Goal: Task Accomplishment & Management: Manage account settings

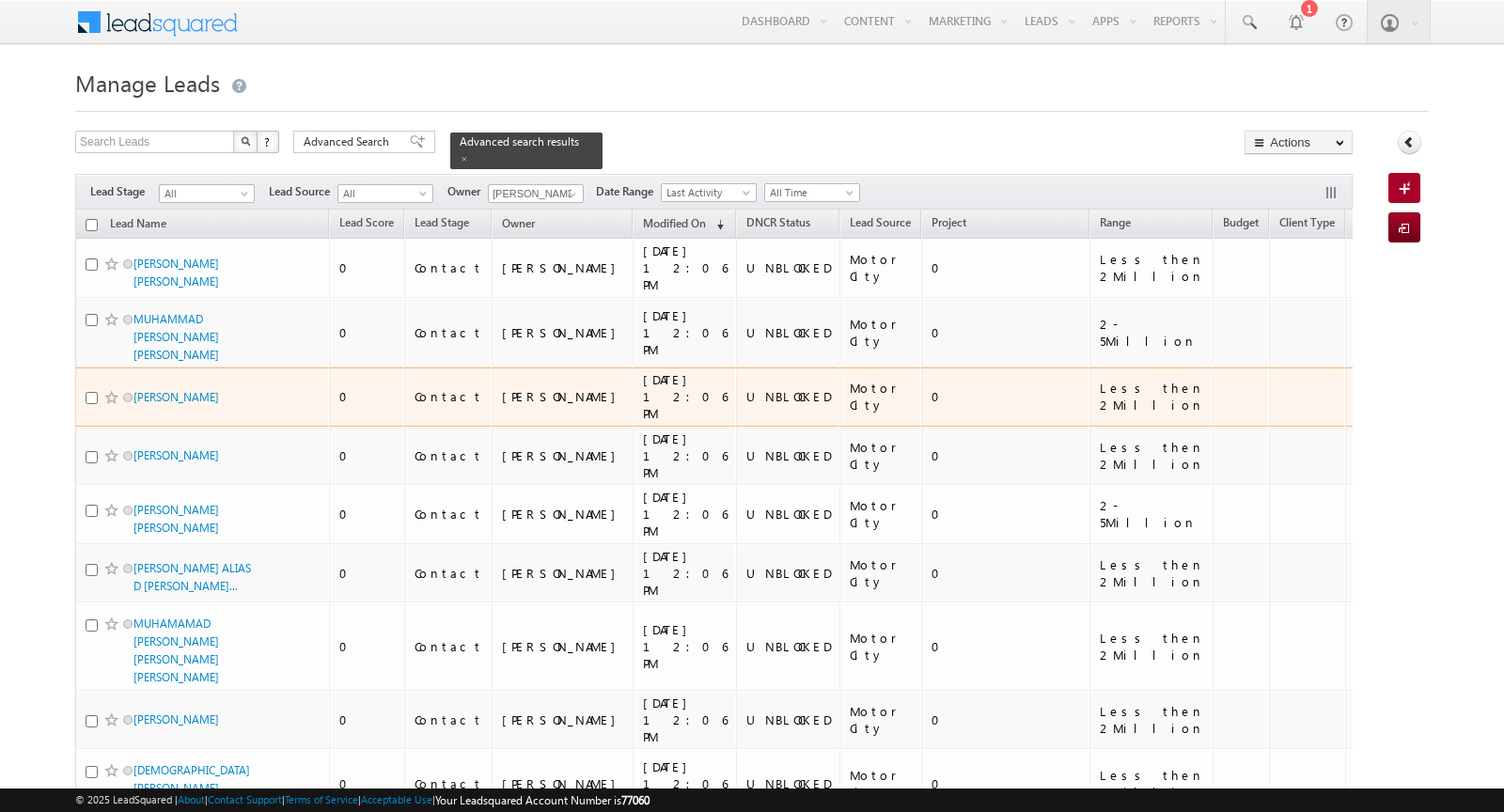
scroll to position [1087, 0]
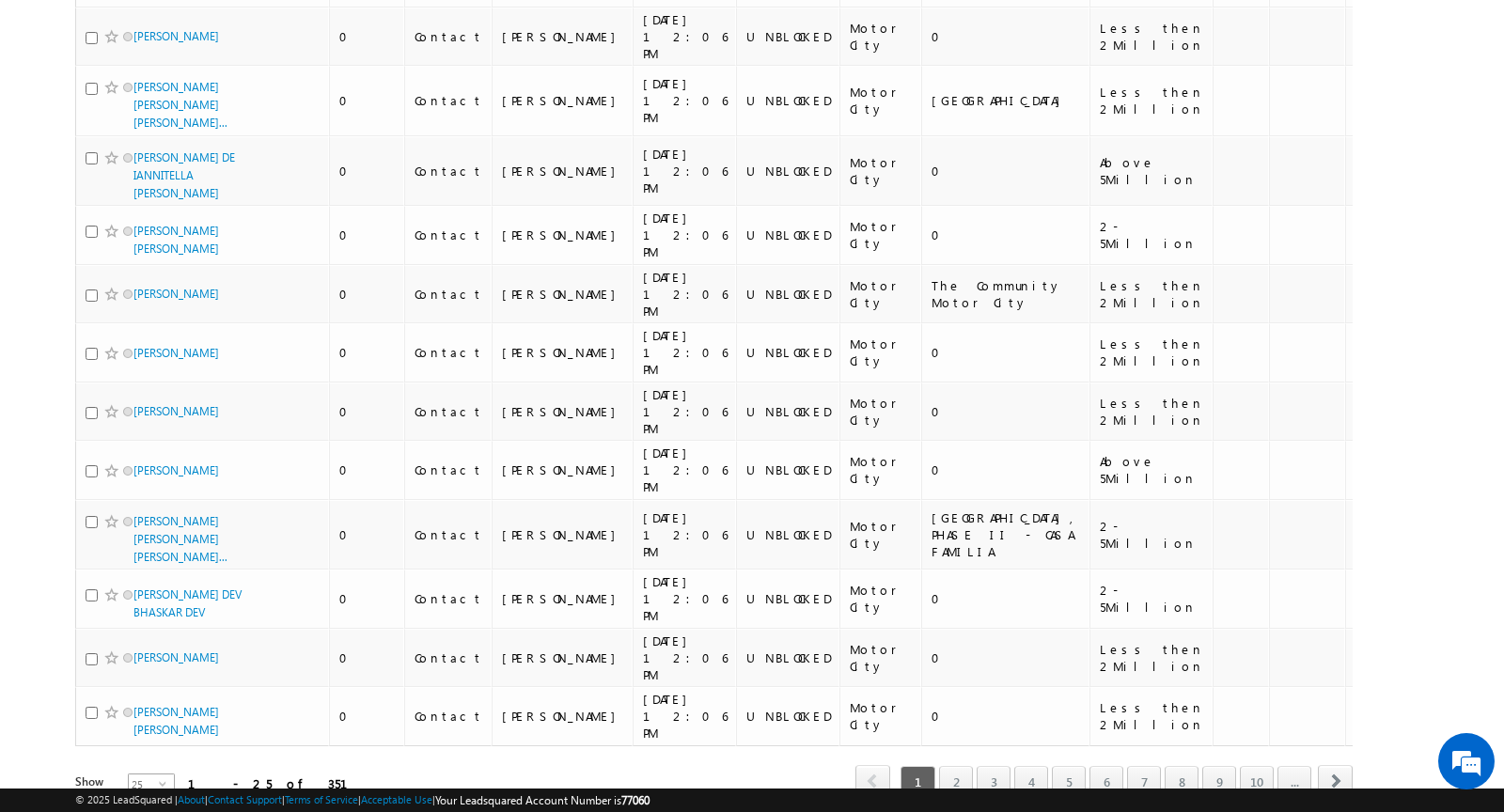
click at [159, 778] on span "select" at bounding box center [166, 782] width 15 height 9
click at [135, 770] on li "100" at bounding box center [141, 778] width 46 height 19
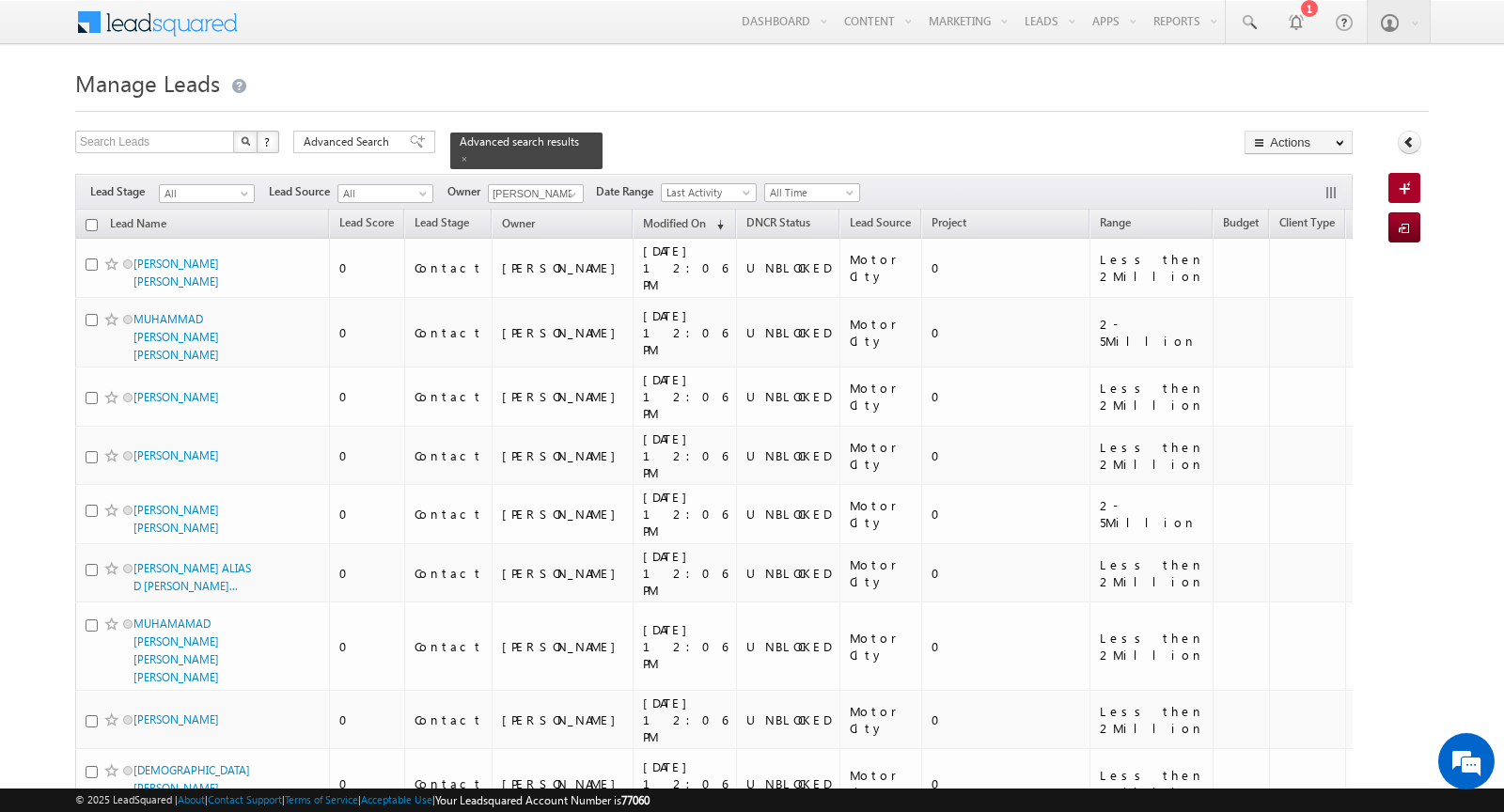
scroll to position [0, 0]
click at [88, 223] on input "checkbox" at bounding box center [91, 225] width 12 height 12
checkbox input "true"
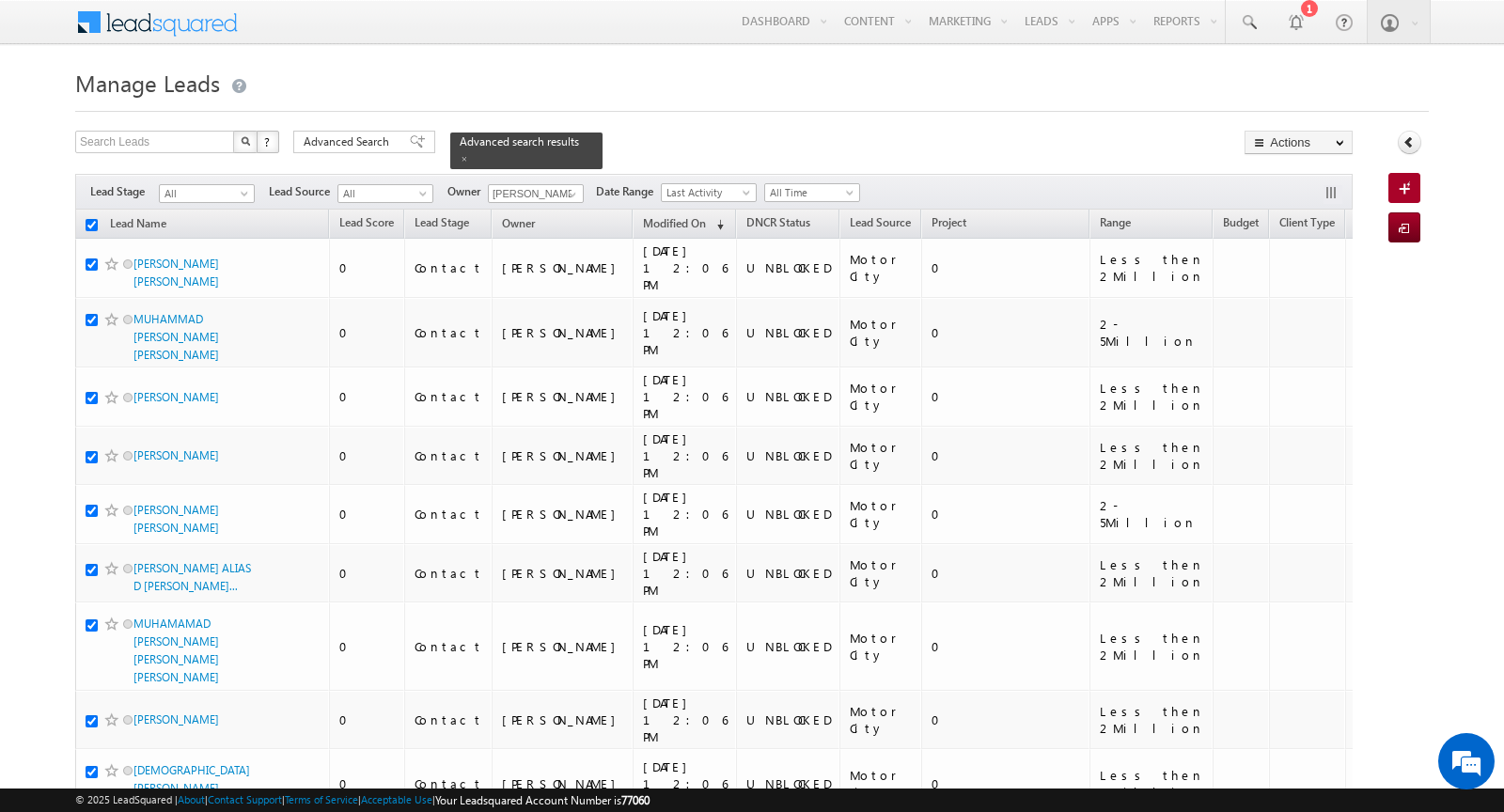
checkbox input "true"
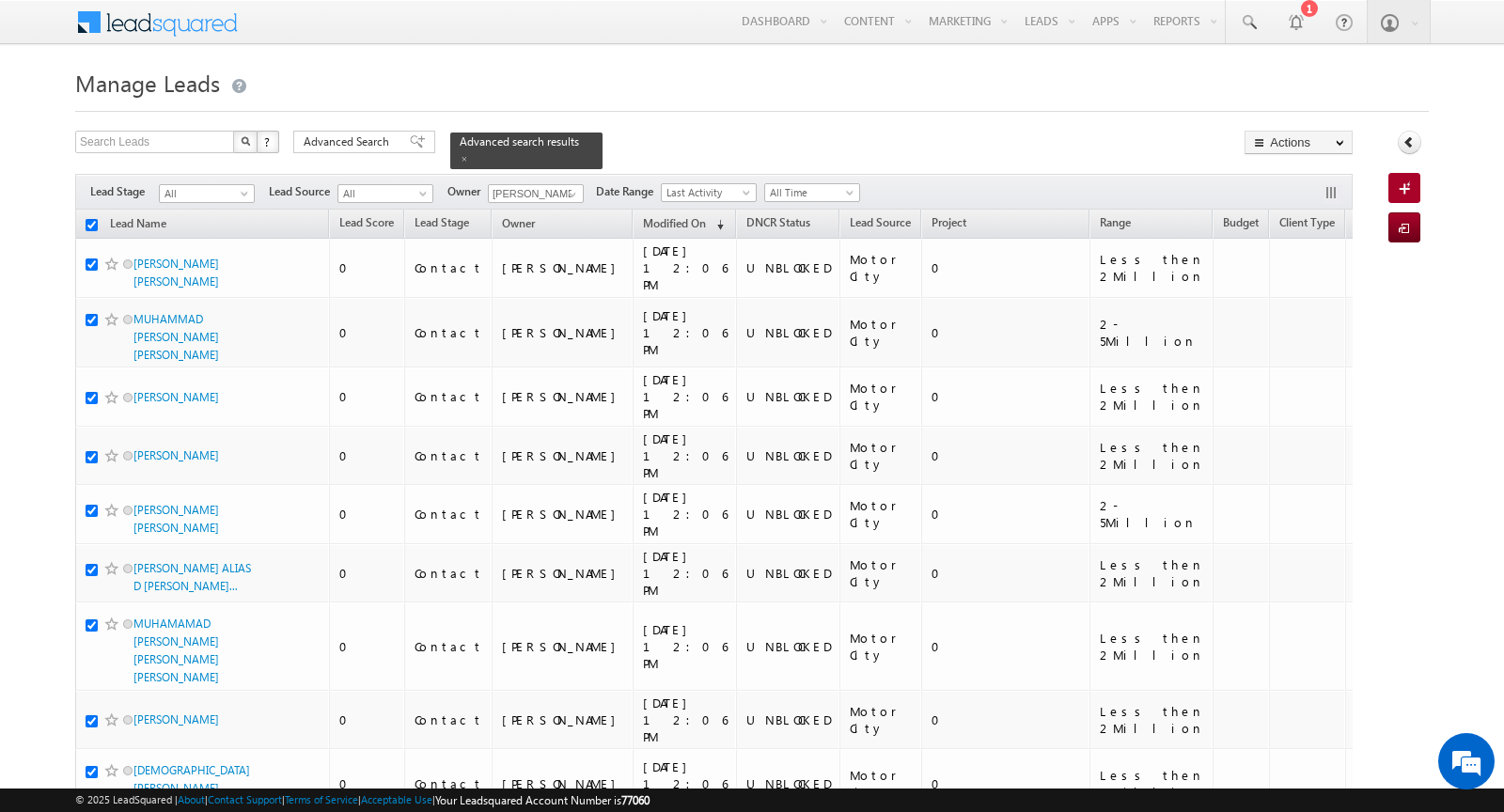
checkbox input "true"
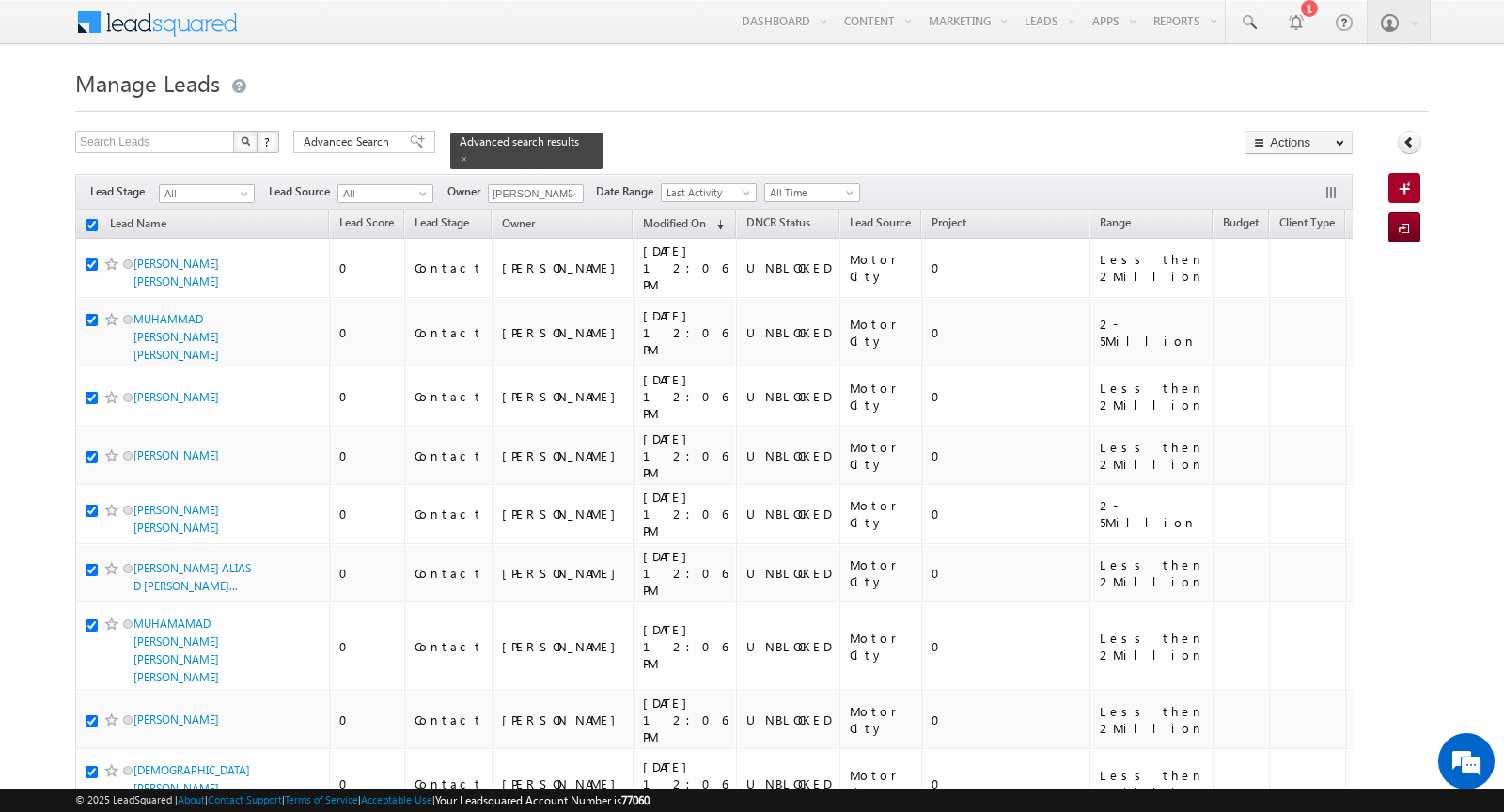
checkbox input "true"
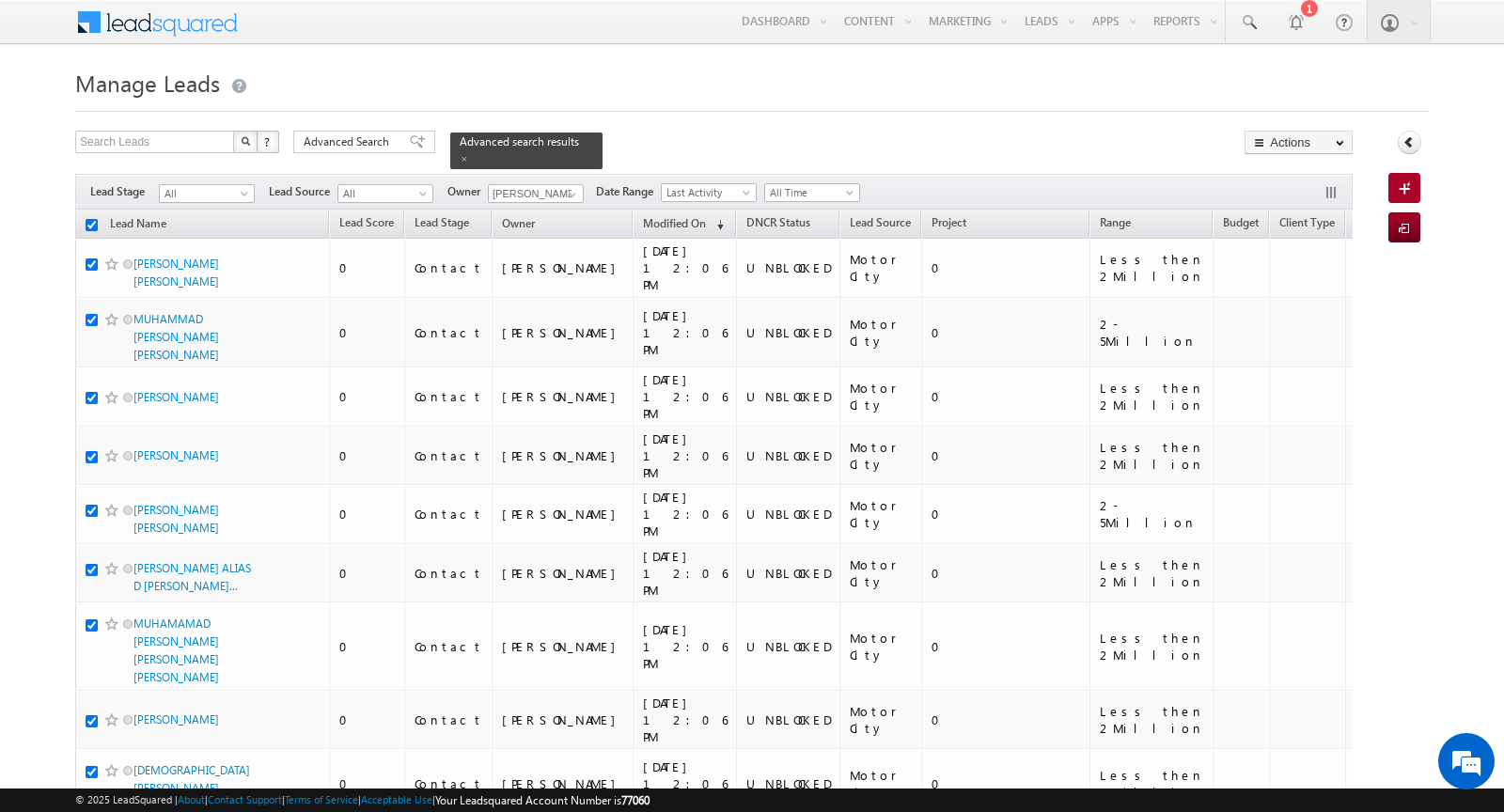
checkbox input "true"
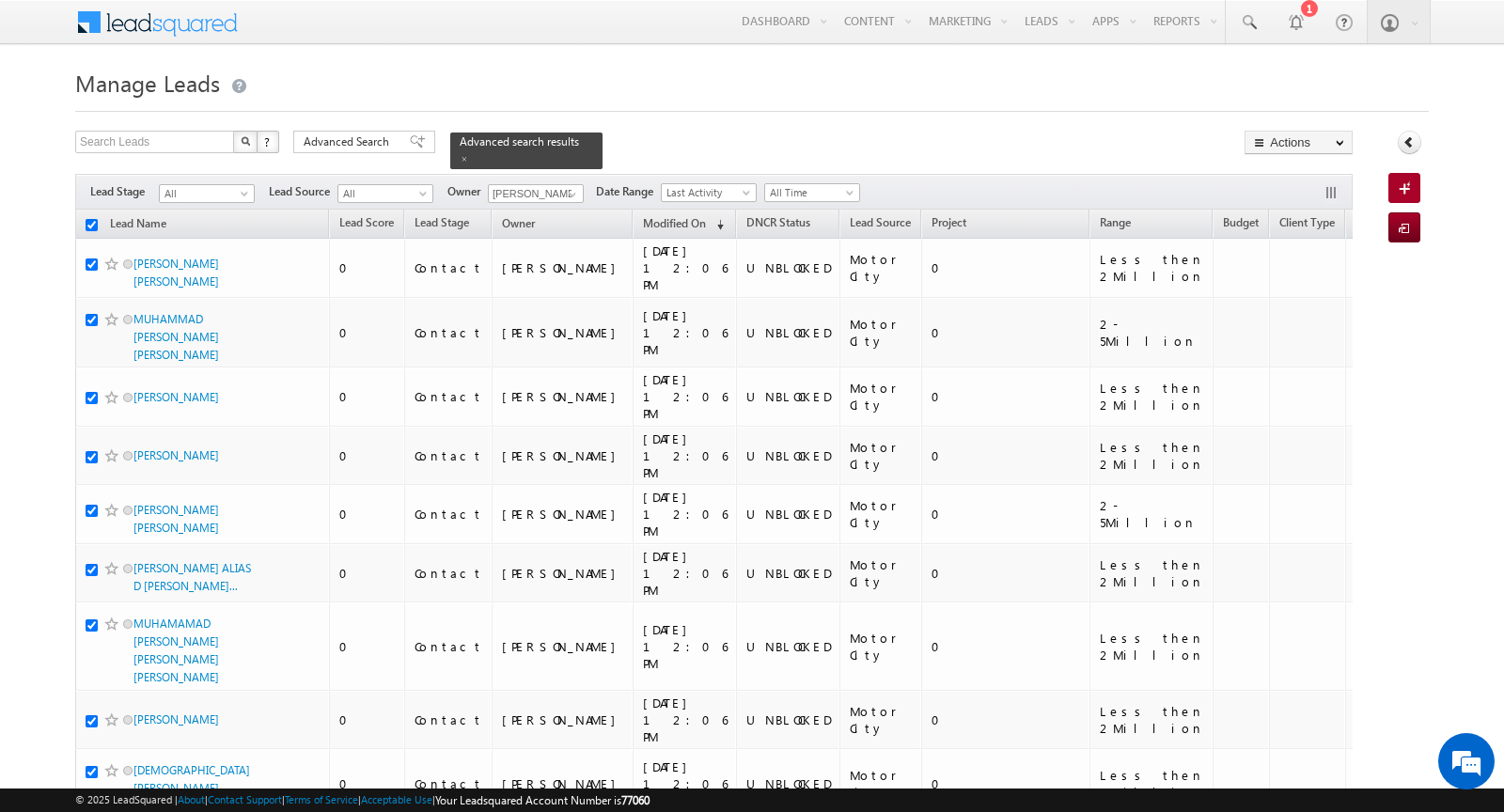
checkbox input "true"
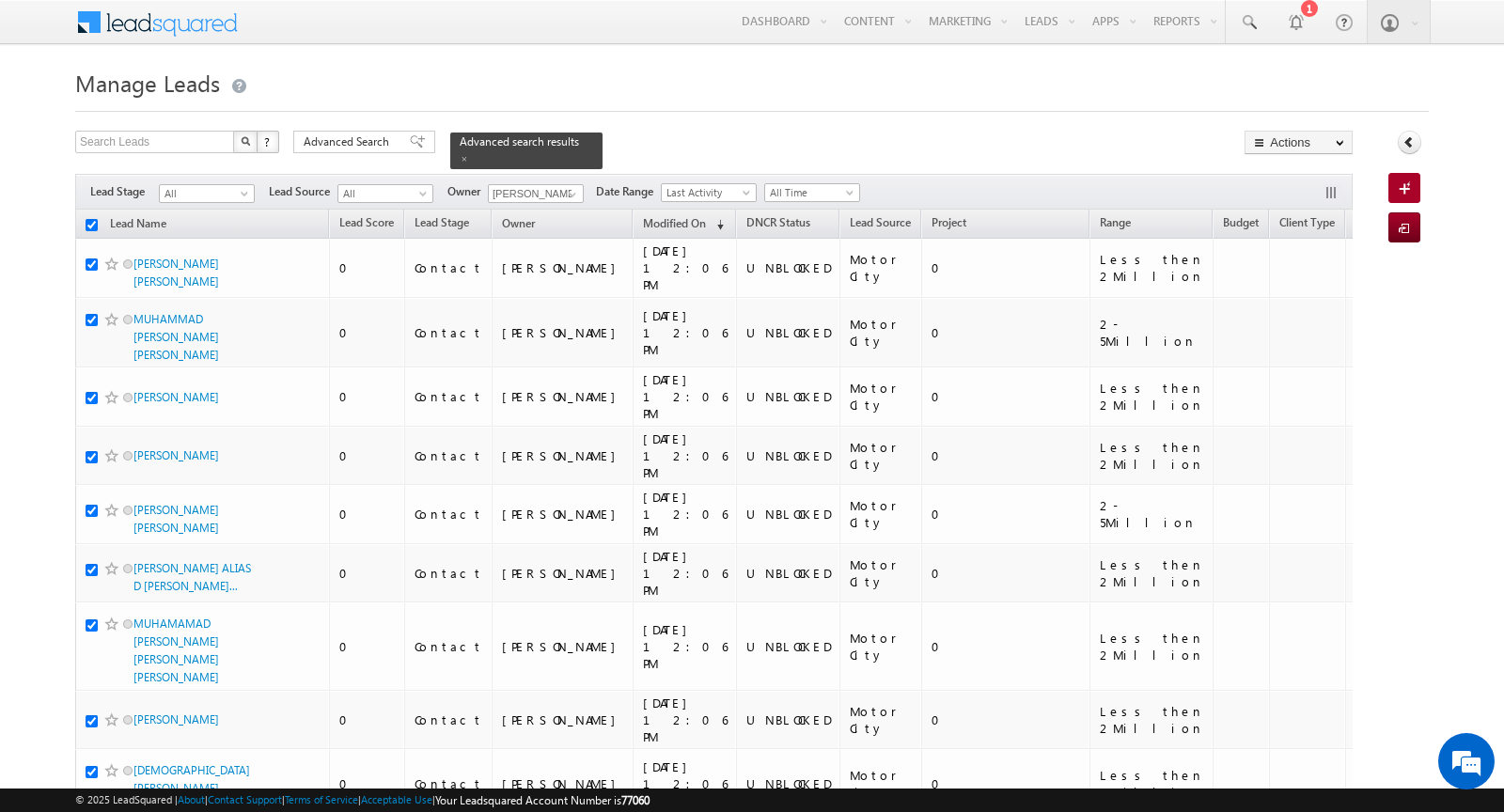
checkbox input "true"
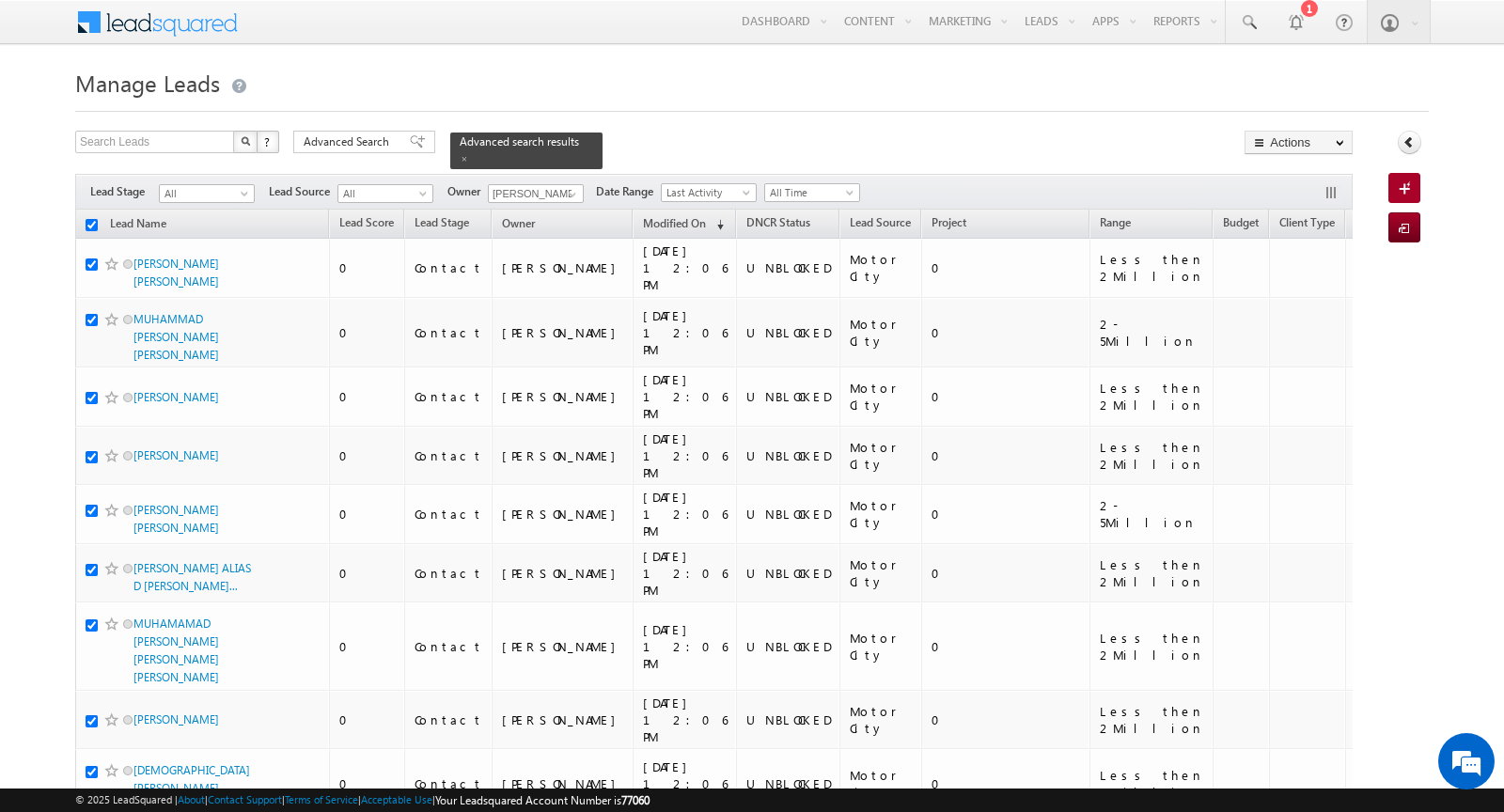
checkbox input "true"
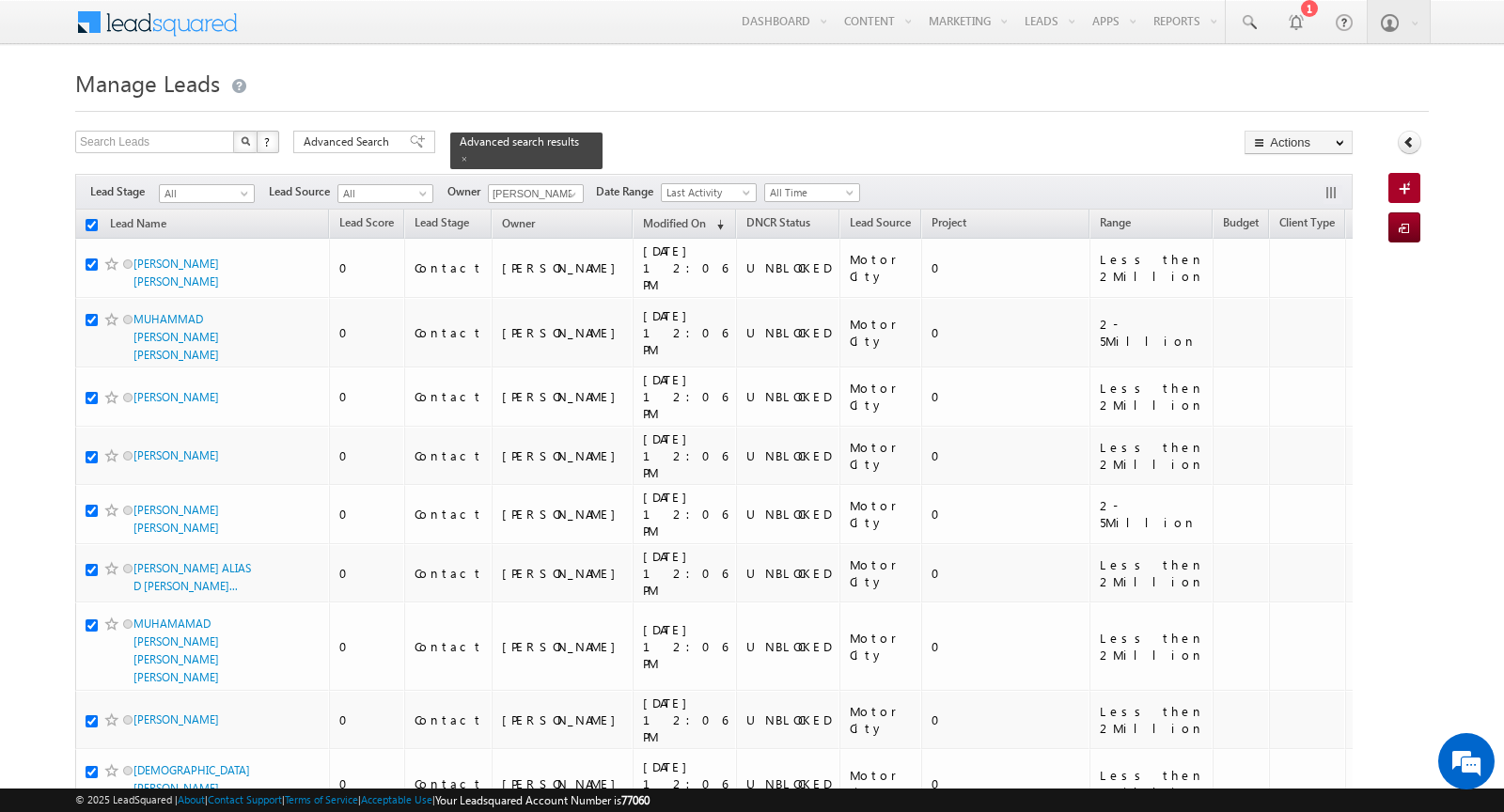
checkbox input "true"
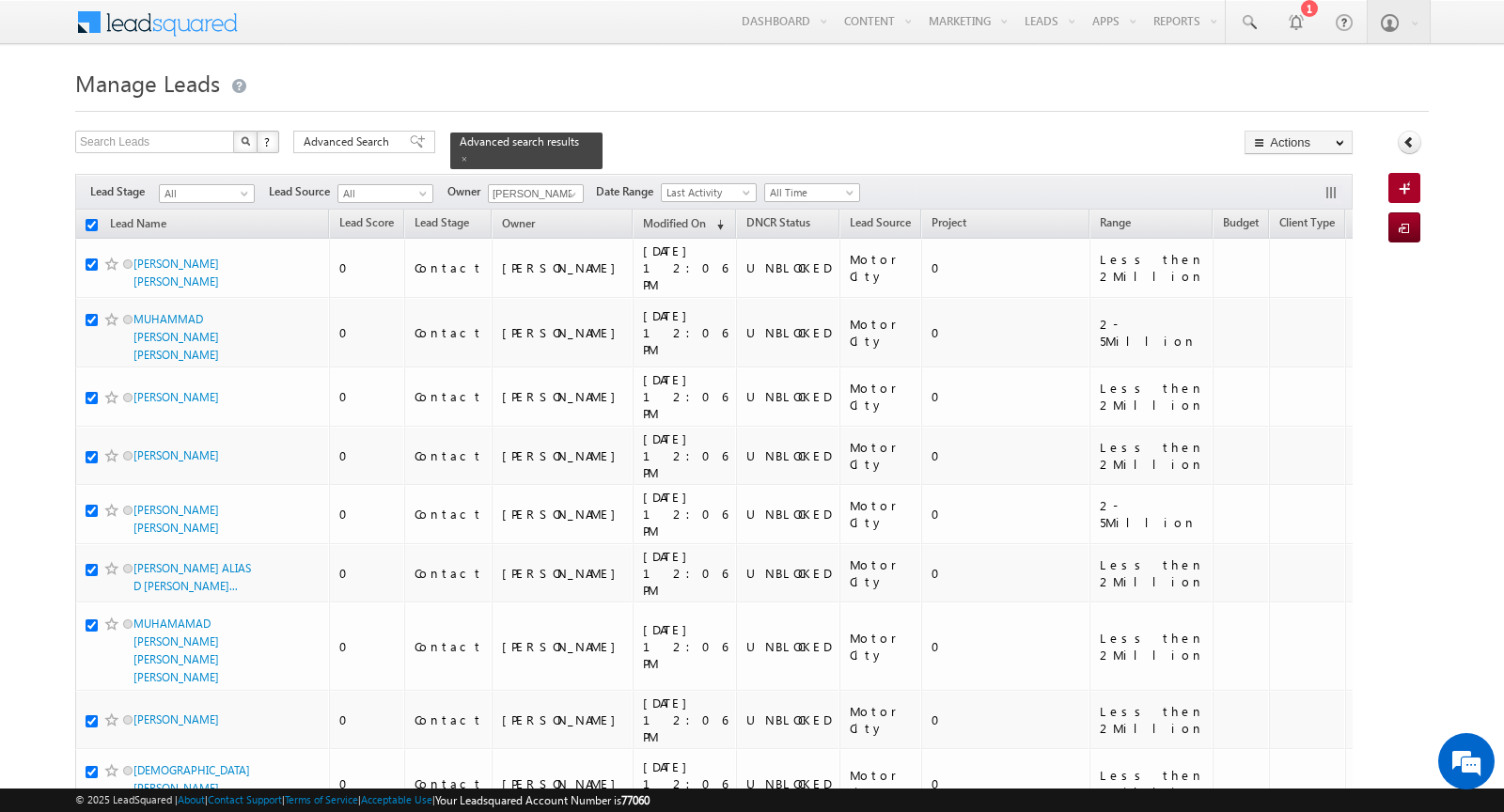
checkbox input "true"
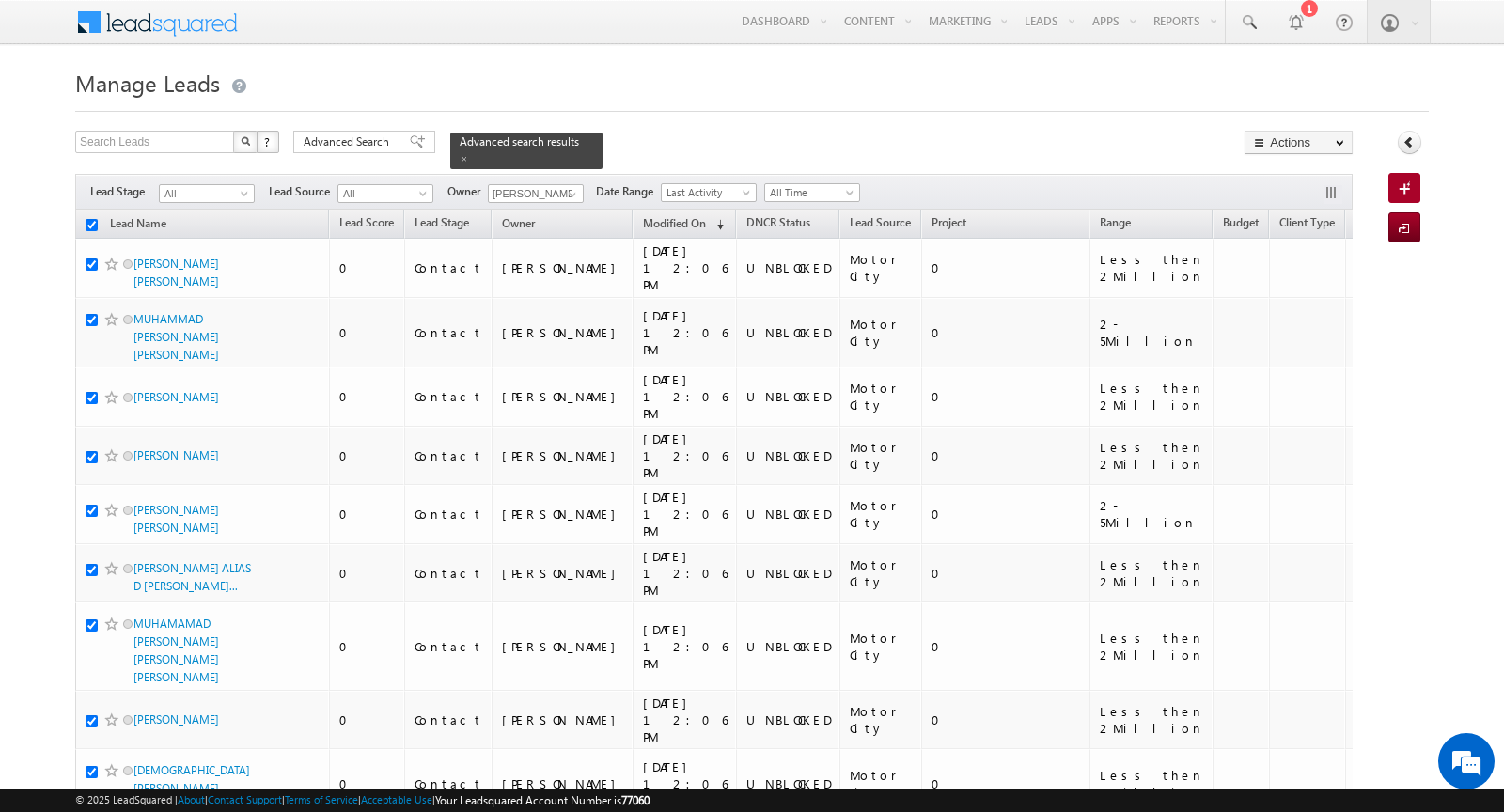
checkbox input "true"
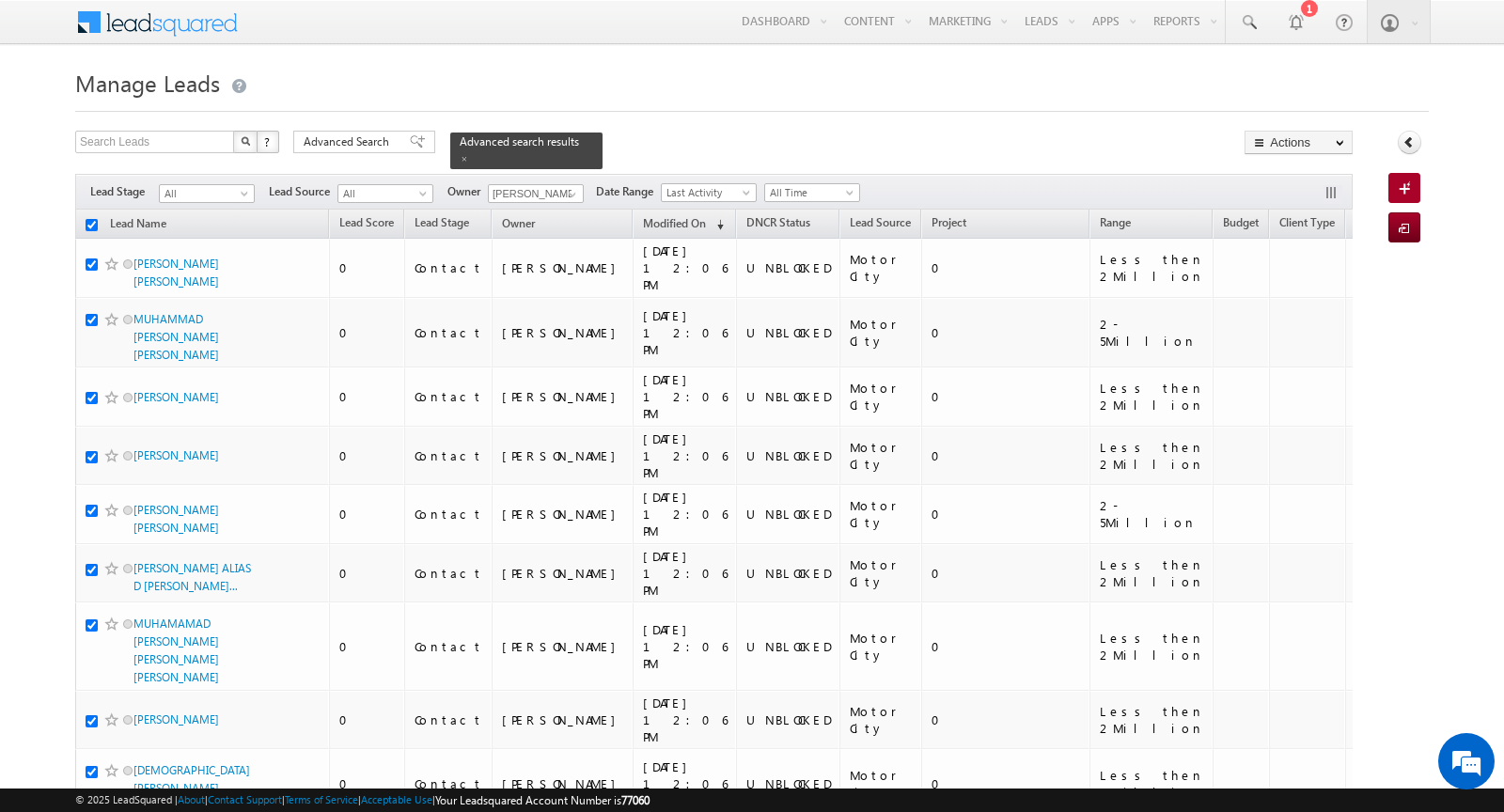
checkbox input "true"
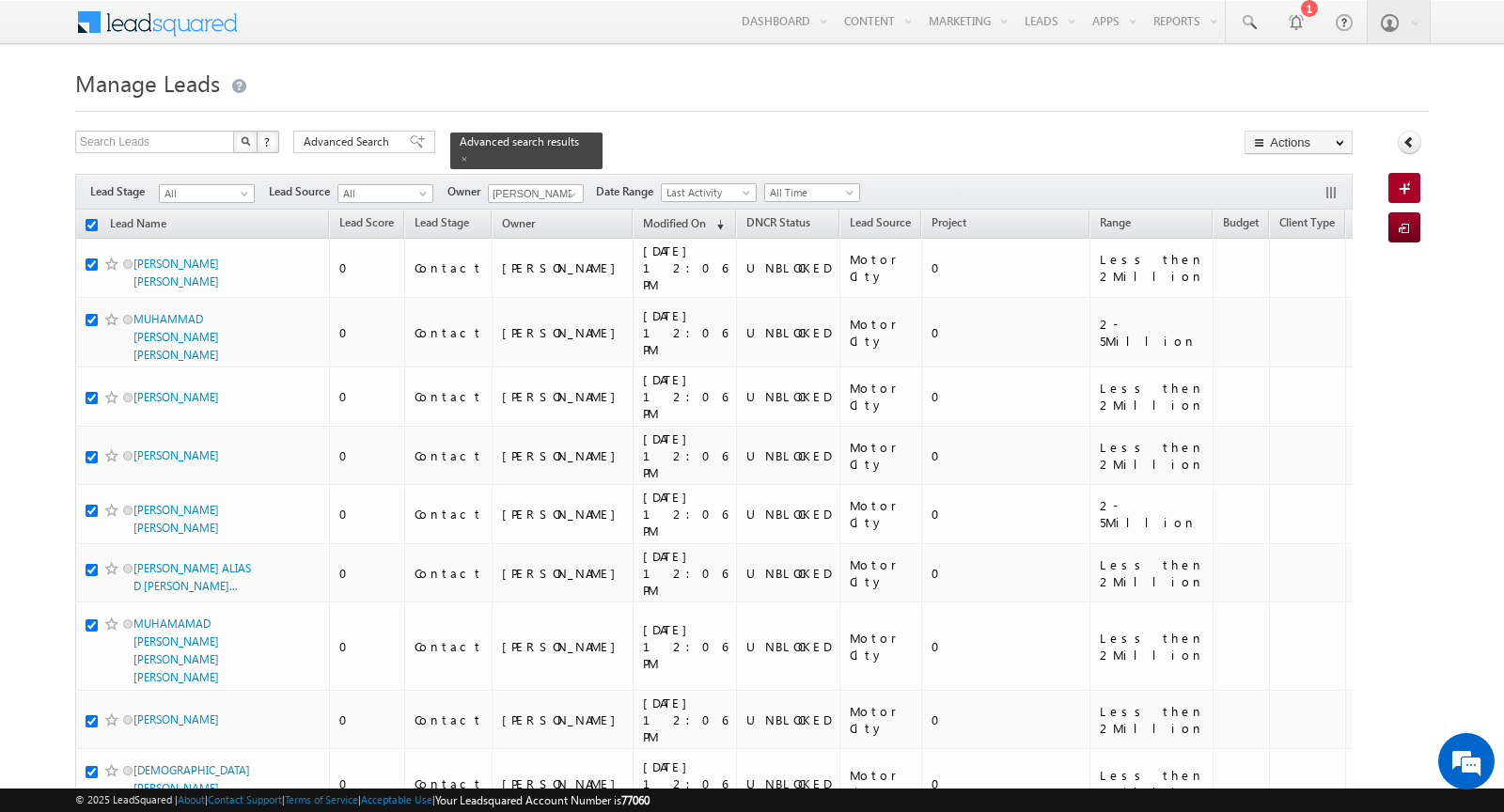
checkbox input "true"
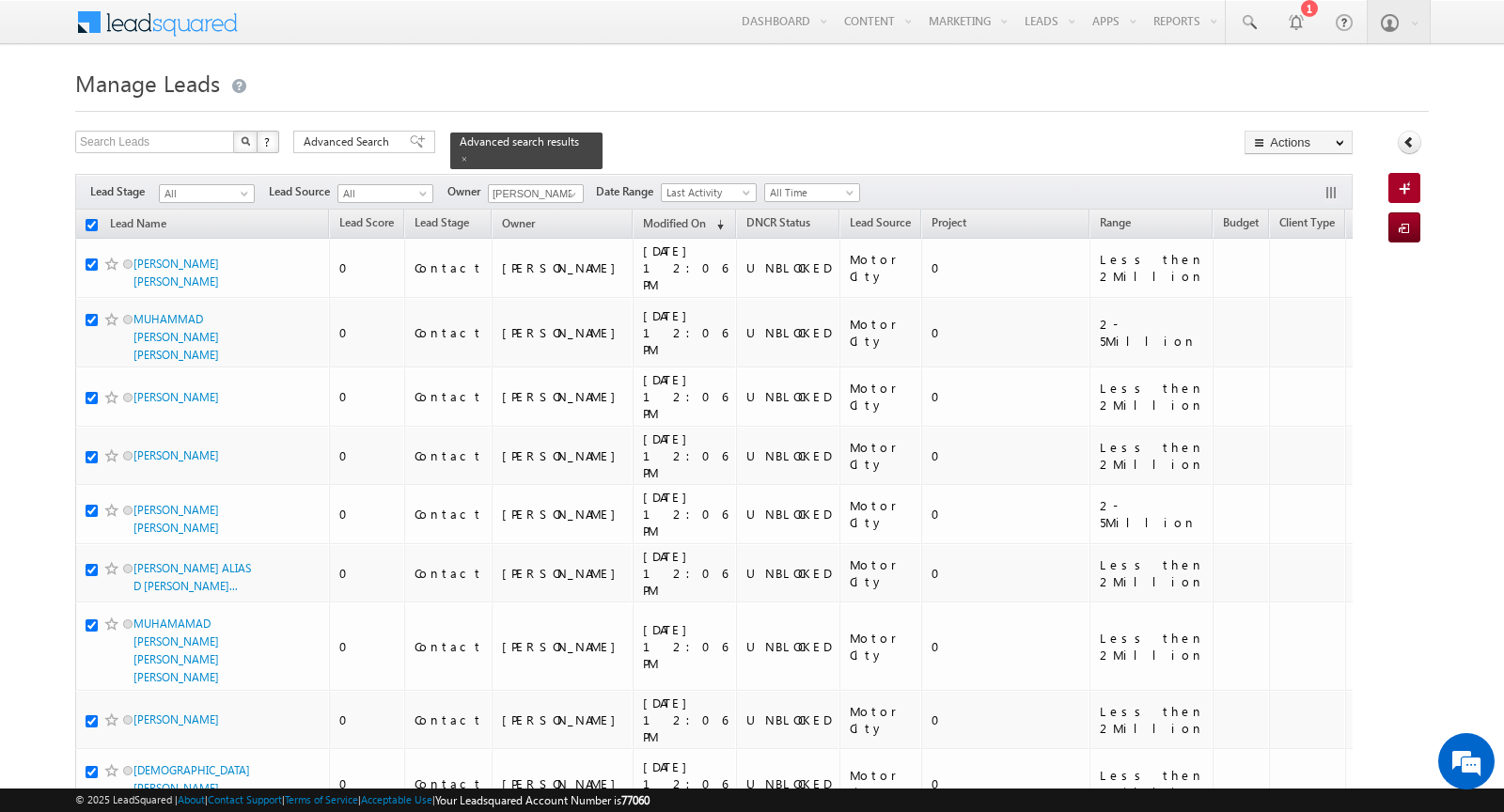
checkbox input "true"
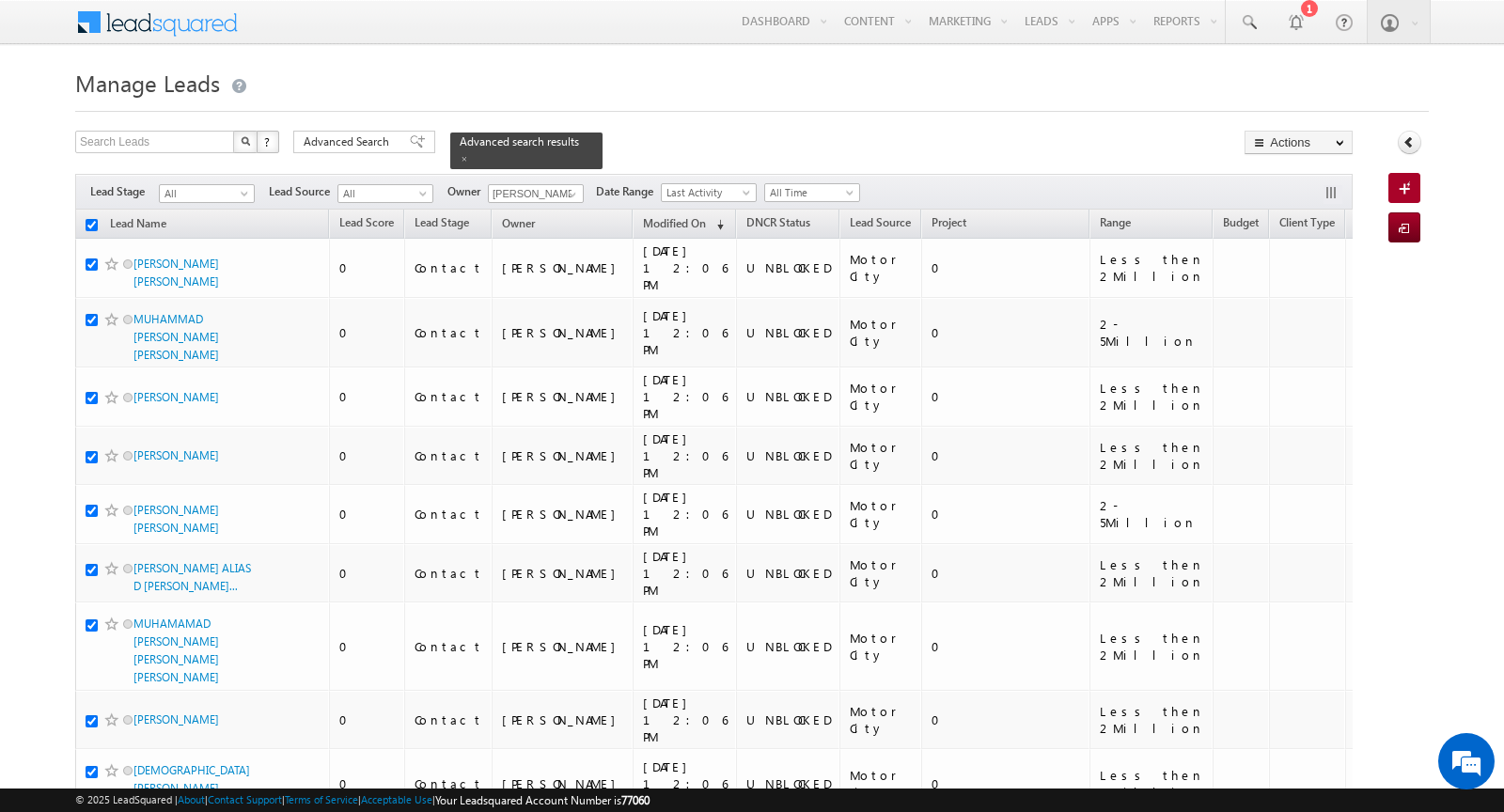
checkbox input "true"
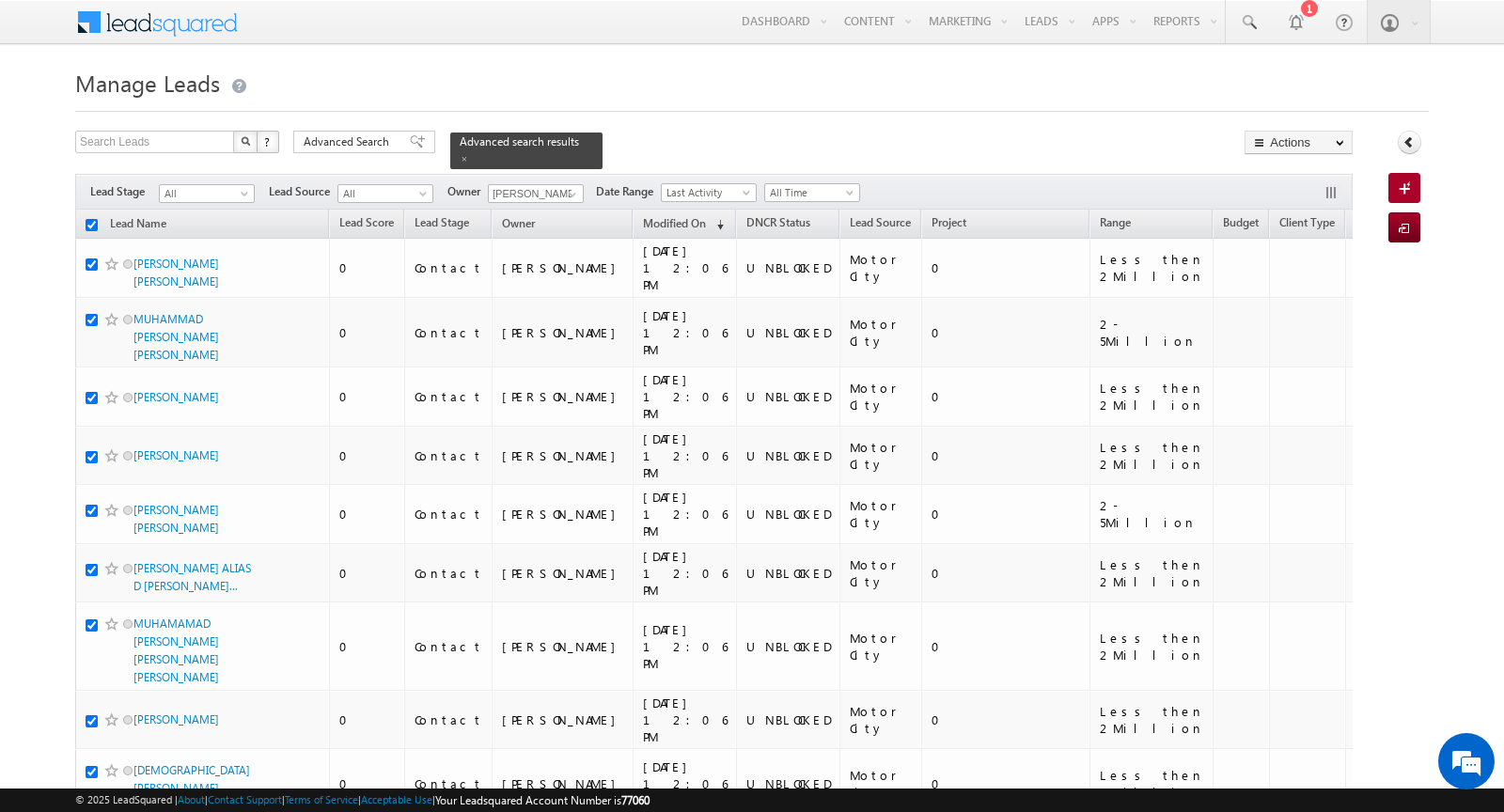
checkbox input "true"
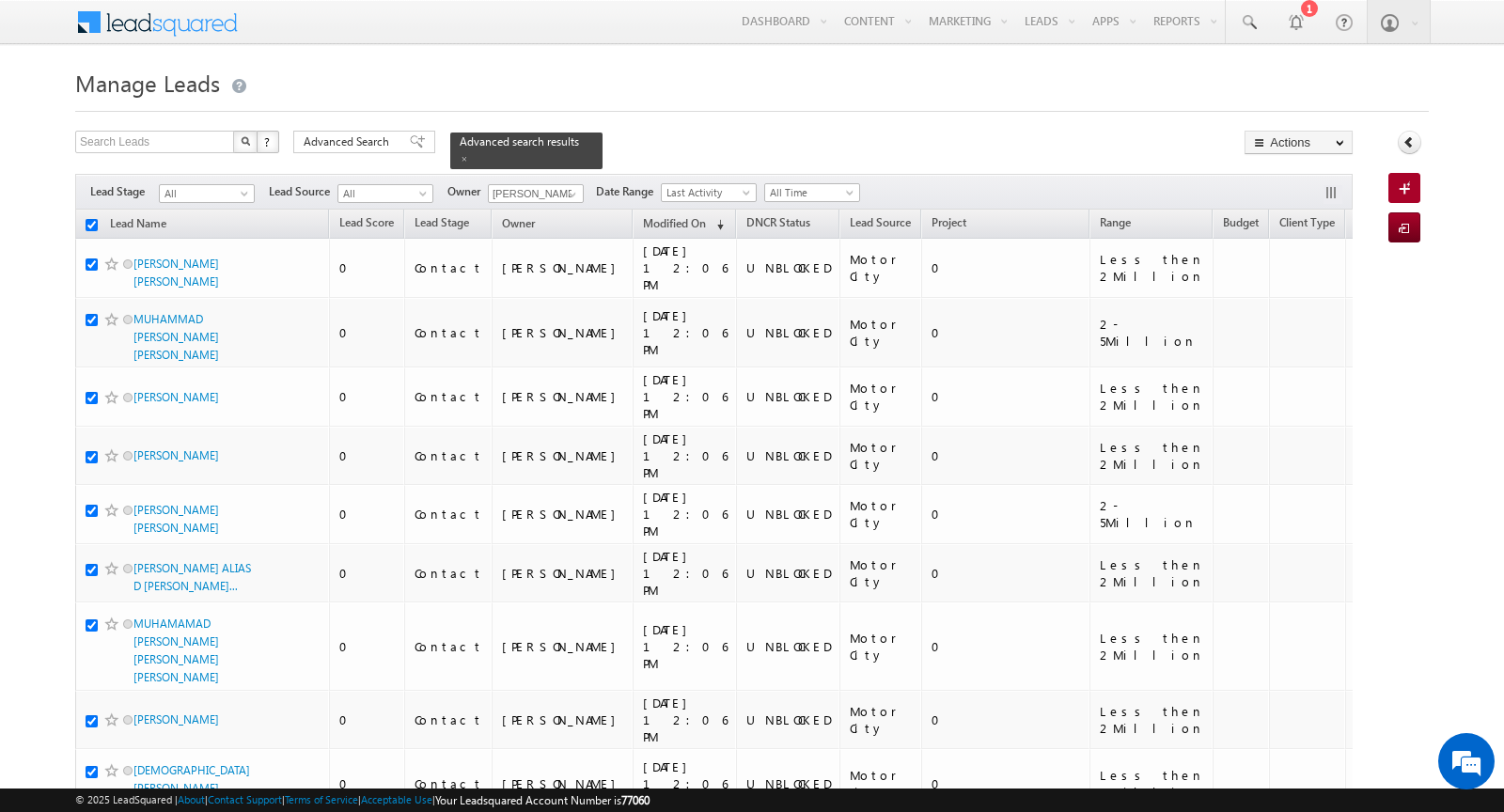
checkbox input "true"
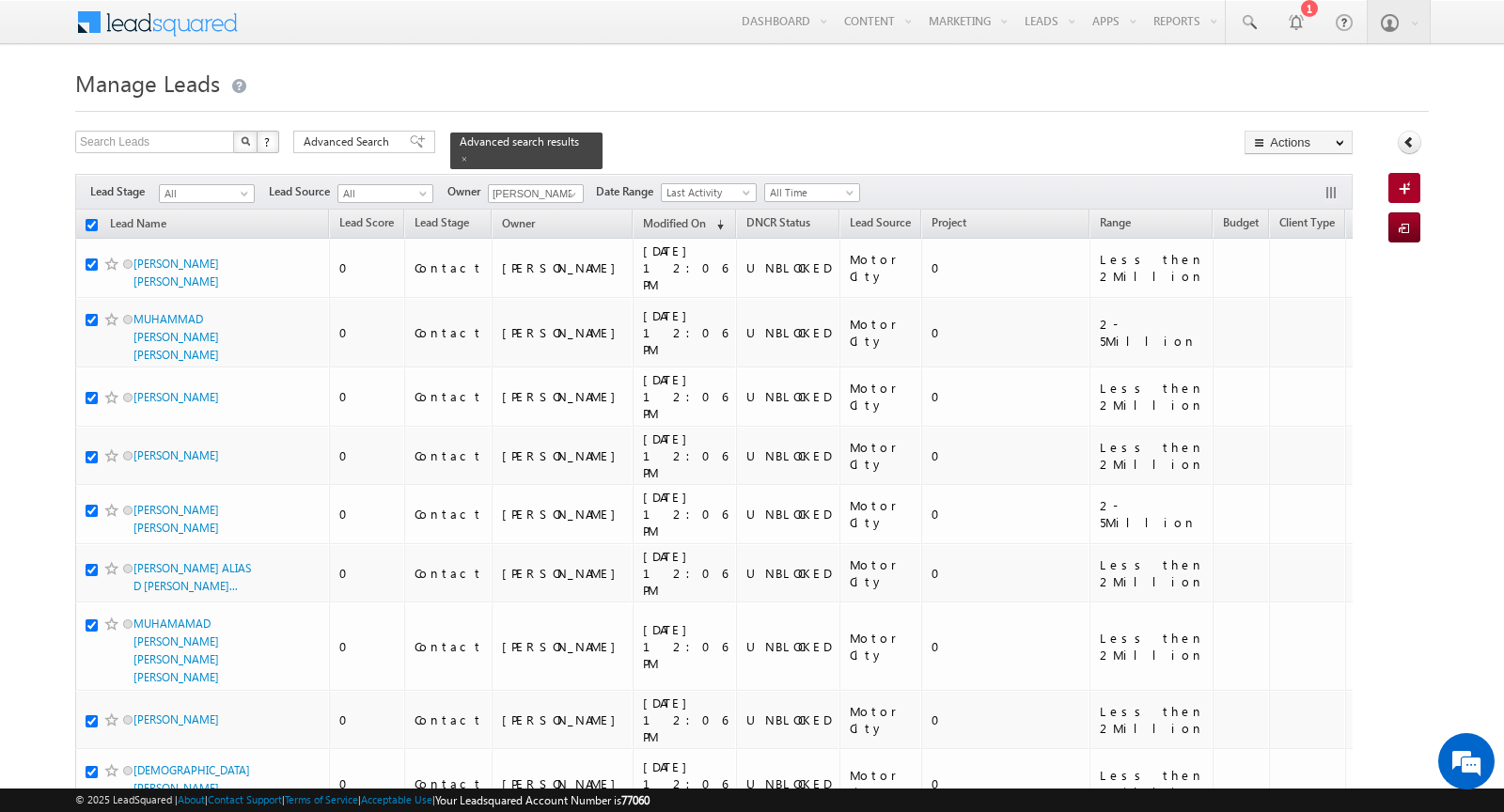
checkbox input "true"
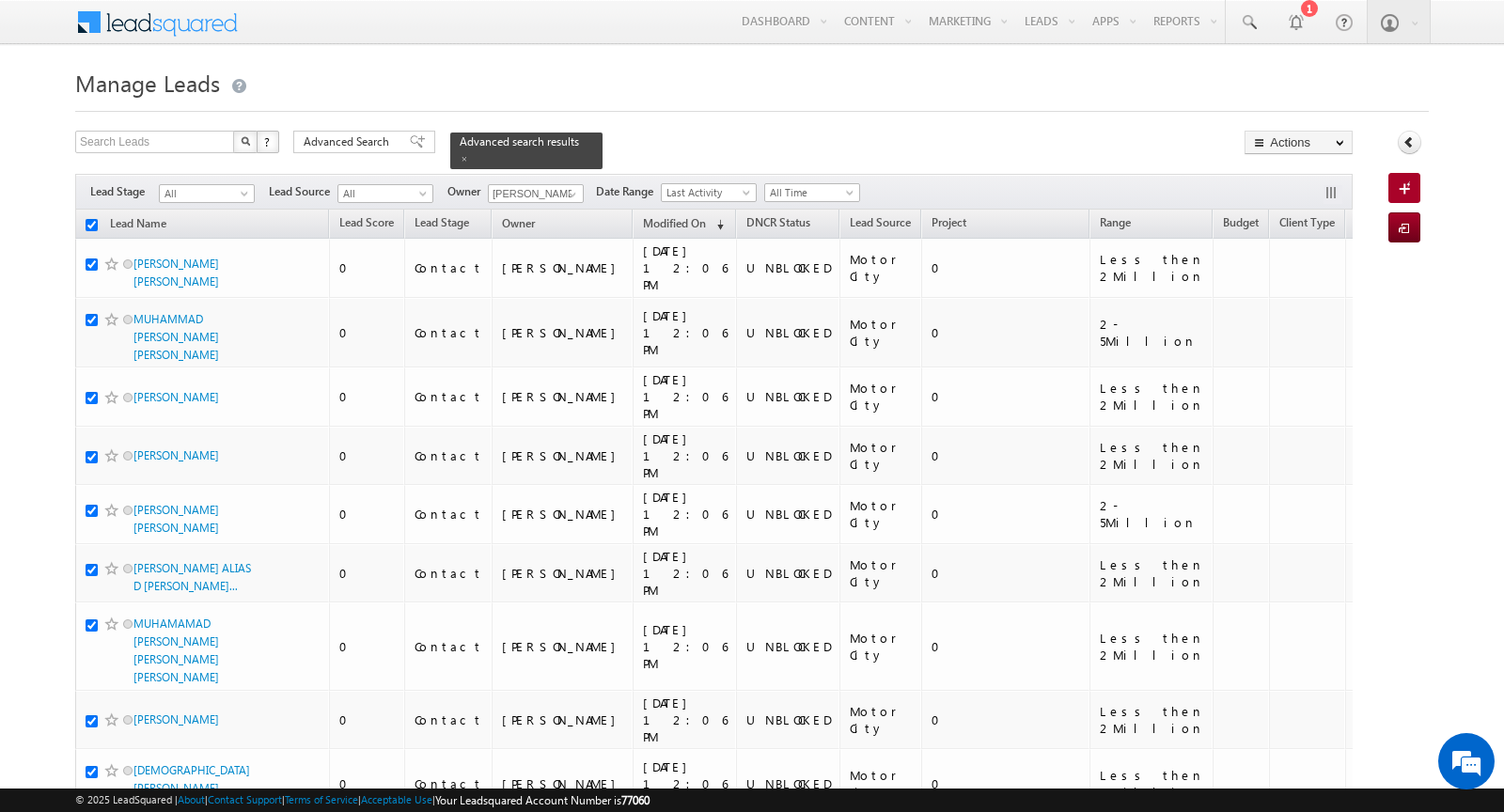
checkbox input "true"
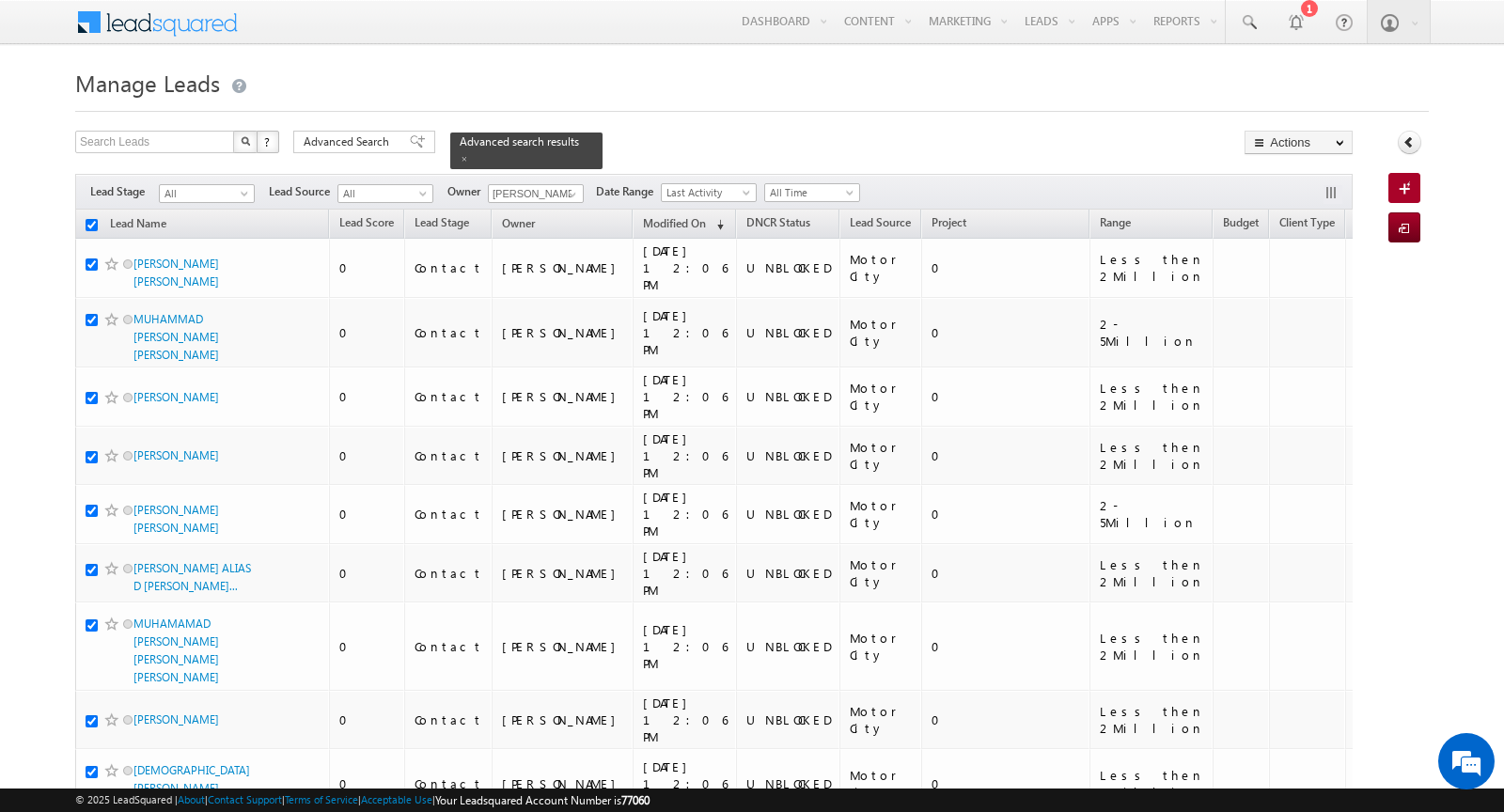
checkbox input "true"
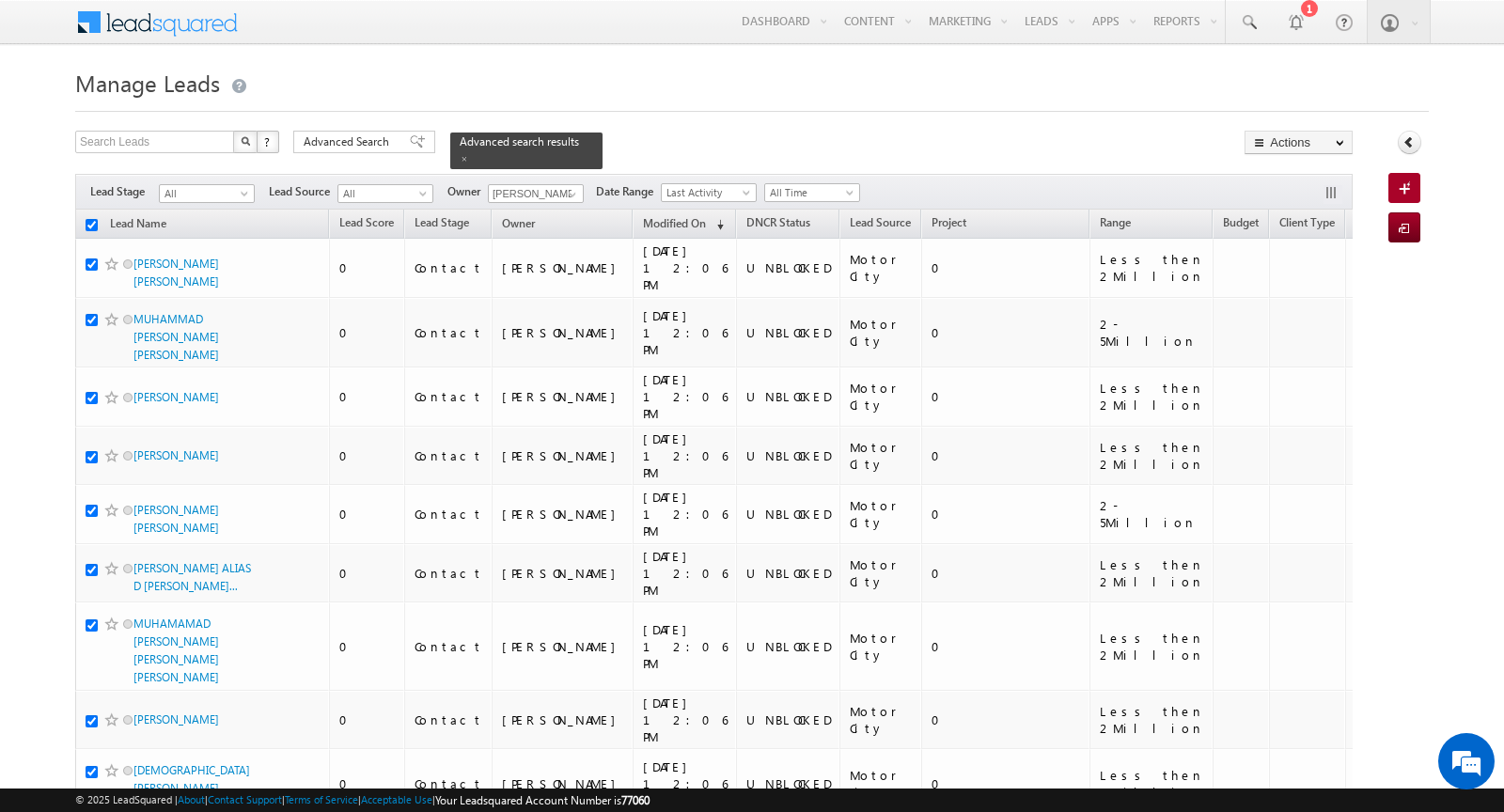
checkbox input "true"
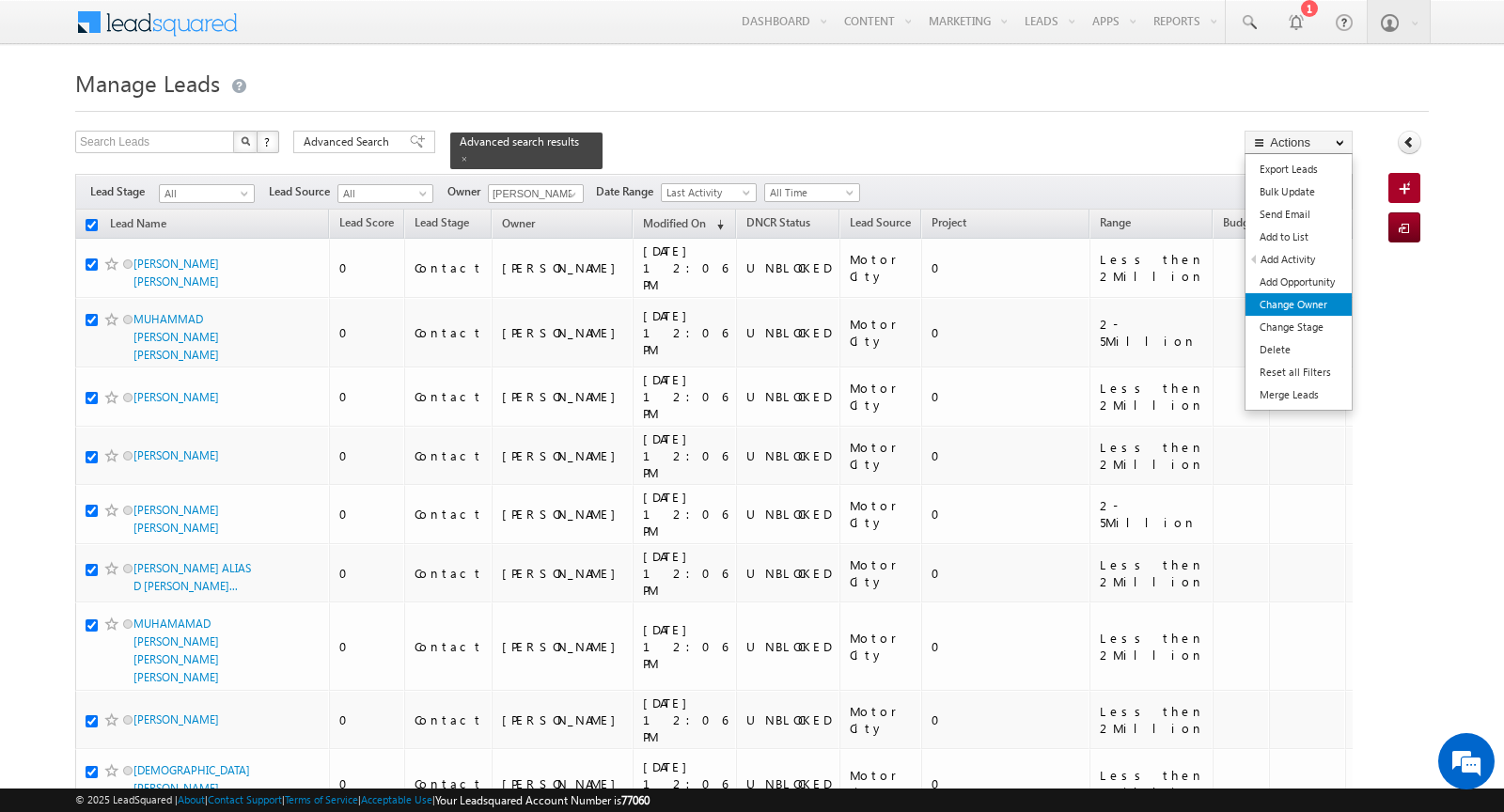
click at [1307, 299] on link "Change Owner" at bounding box center [1298, 304] width 106 height 23
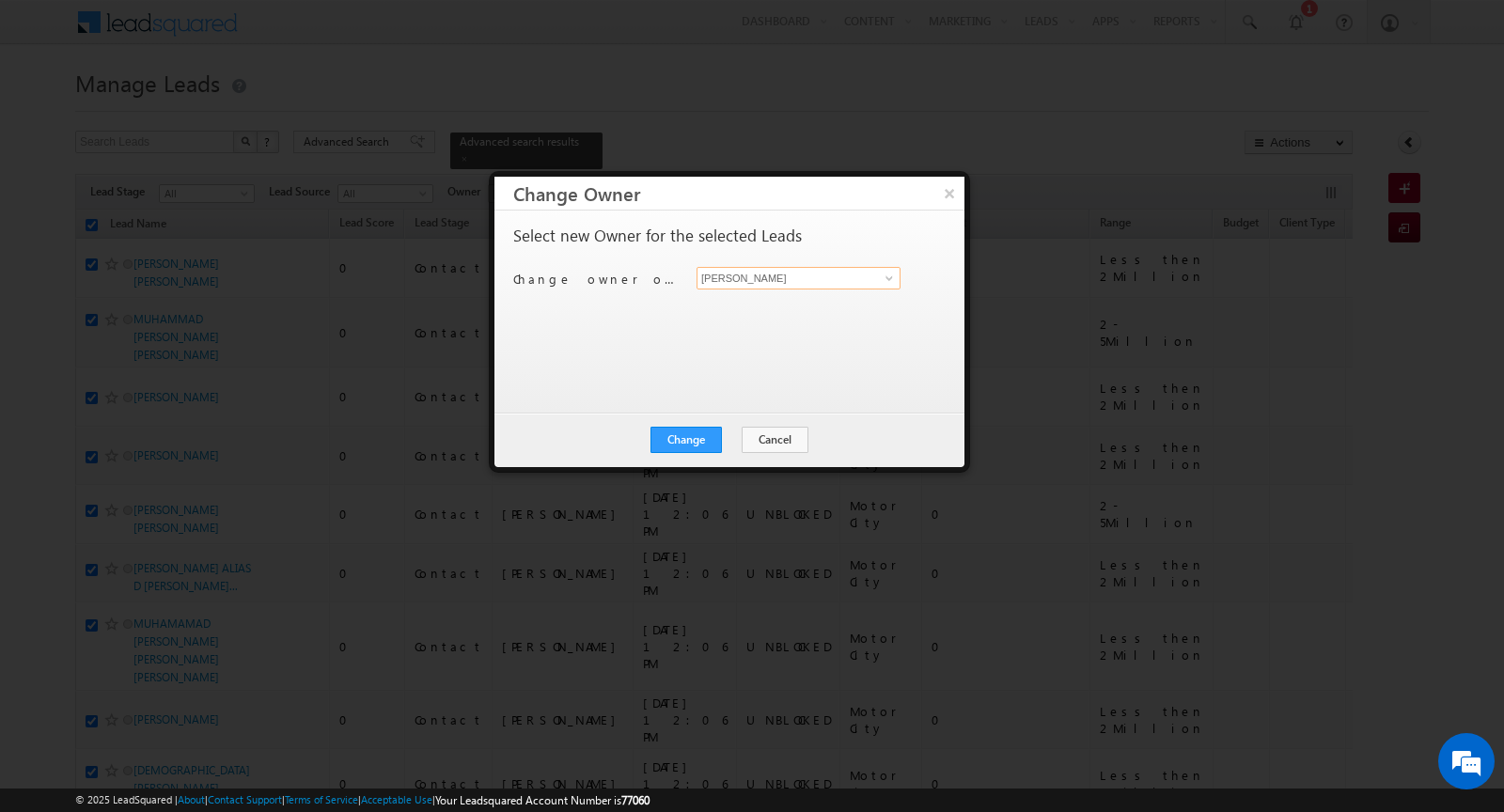
click at [778, 282] on input "[PERSON_NAME]" at bounding box center [799, 278] width 204 height 23
click at [889, 277] on span at bounding box center [889, 278] width 15 height 15
click at [820, 332] on link "[PERSON_NAME] [EMAIL_ADDRESS][DOMAIN_NAME]" at bounding box center [799, 340] width 204 height 36
click at [884, 277] on span at bounding box center [889, 278] width 15 height 15
click at [844, 309] on span "[PERSON_NAME][EMAIL_ADDRESS][DOMAIN_NAME]" at bounding box center [788, 315] width 169 height 14
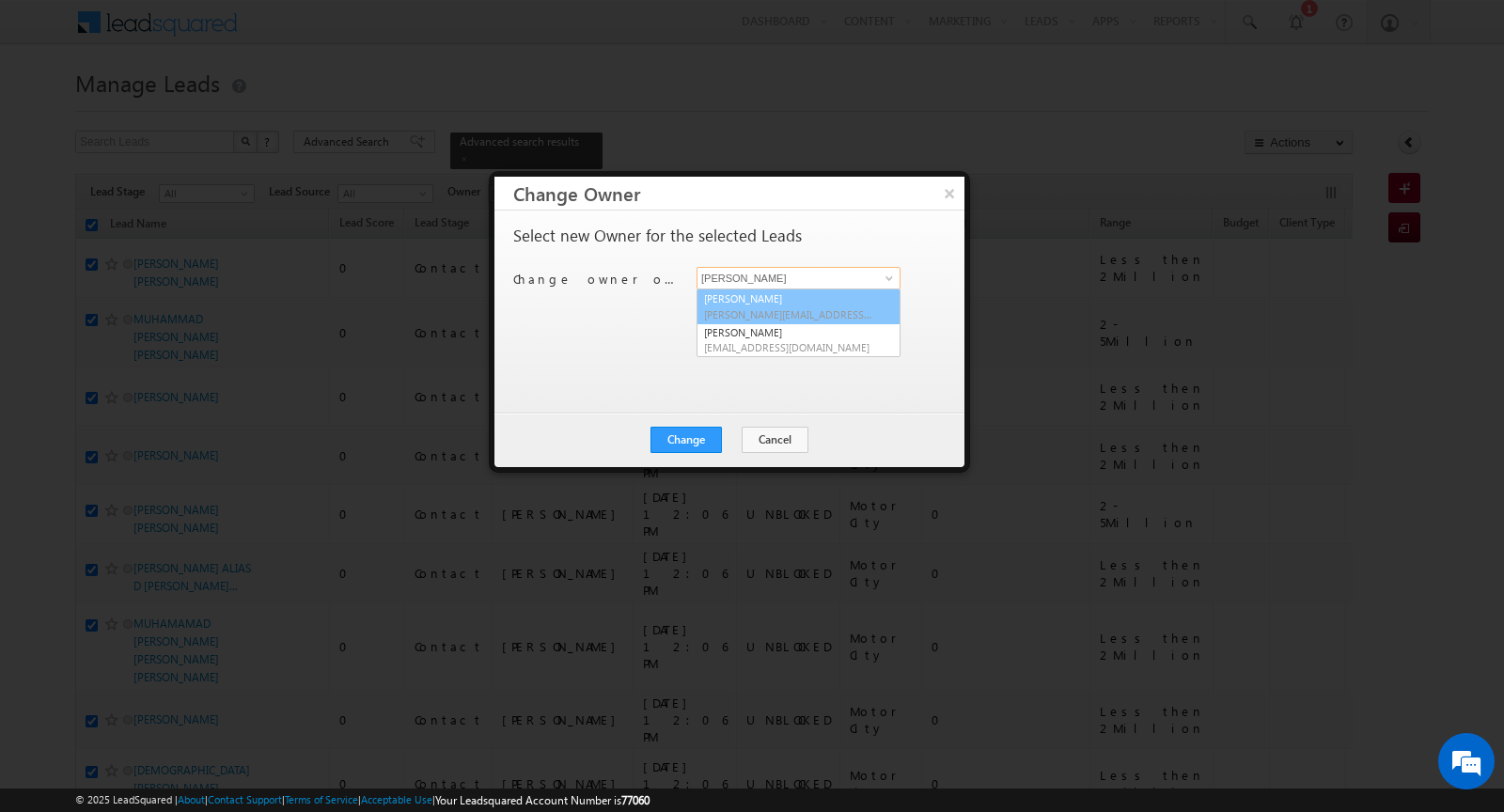
type input "[PERSON_NAME]"
click at [688, 433] on button "Change" at bounding box center [686, 439] width 71 height 27
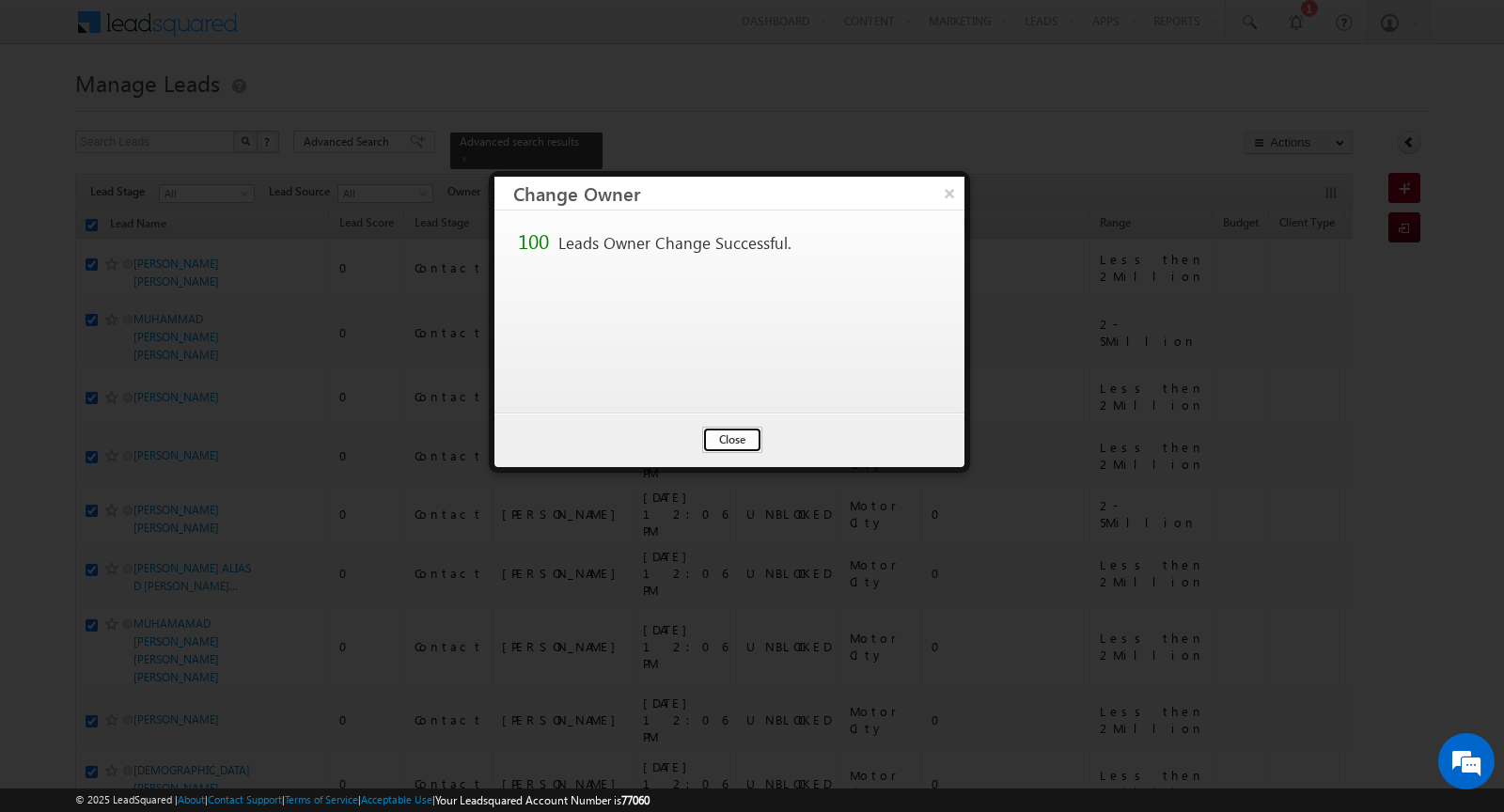
click at [727, 435] on button "Close" at bounding box center [732, 439] width 60 height 27
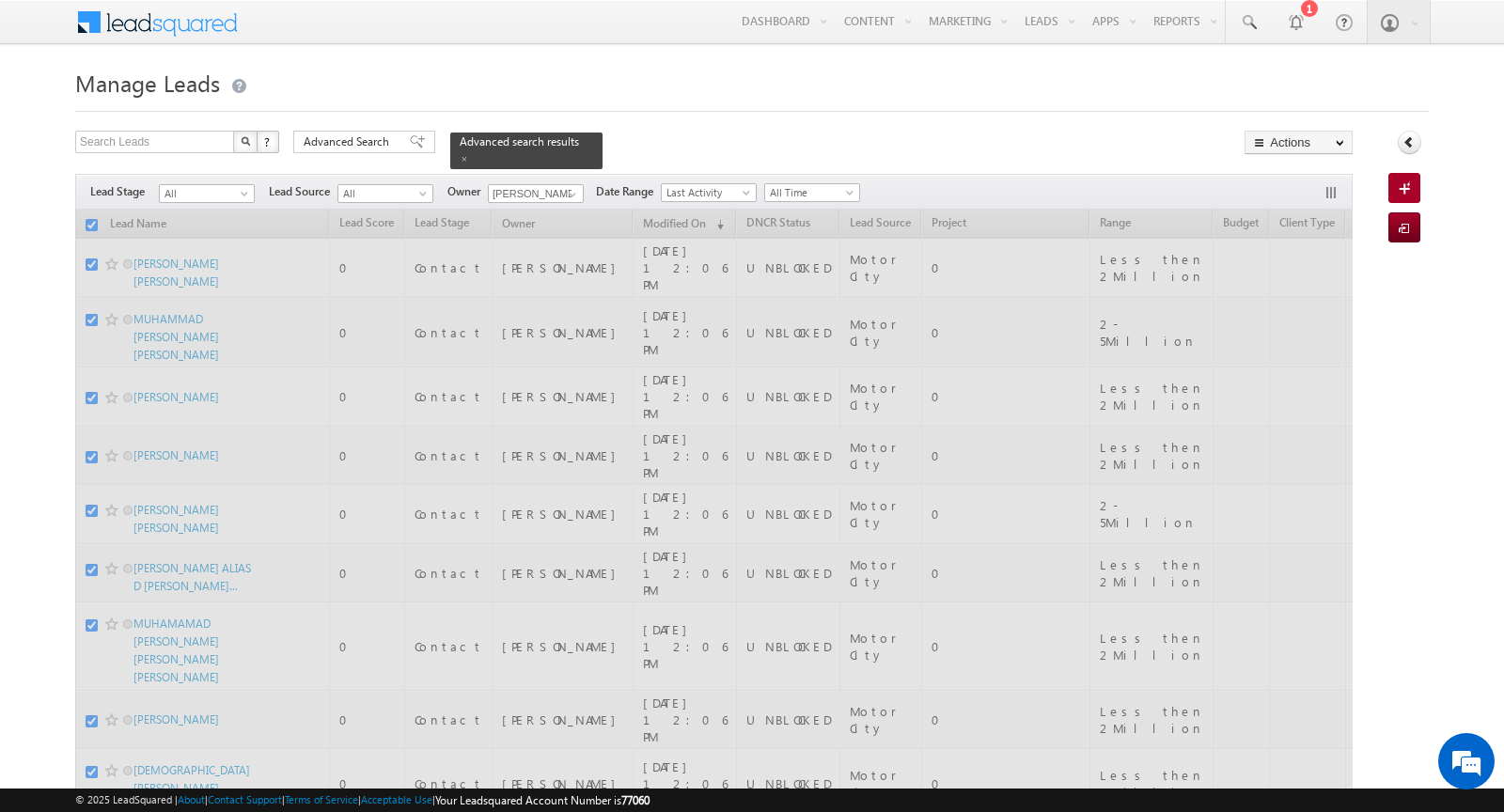
checkbox input "false"
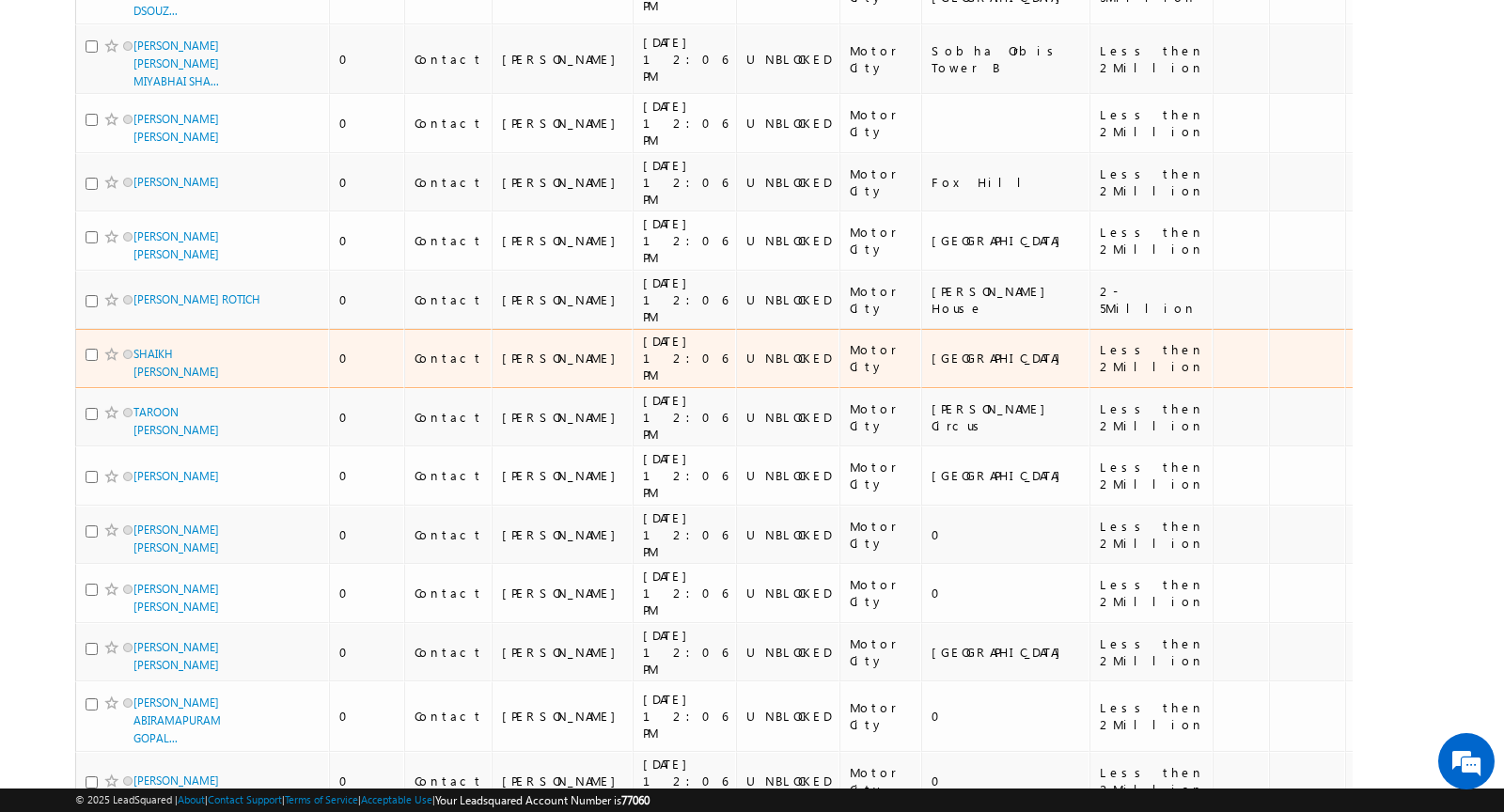
scroll to position [5498, 0]
